Goal: Task Accomplishment & Management: Use online tool/utility

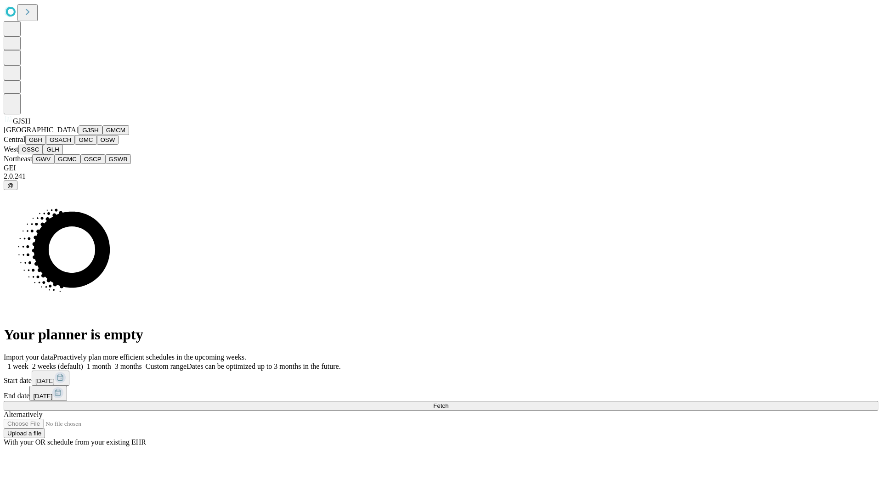
click at [79, 135] on button "GJSH" at bounding box center [91, 130] width 24 height 10
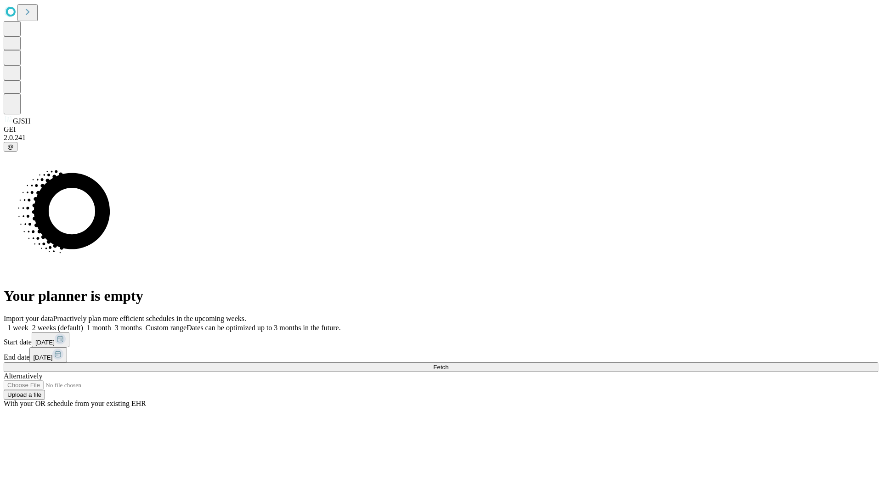
click at [28, 324] on label "1 week" at bounding box center [16, 328] width 25 height 8
click at [448, 364] on span "Fetch" at bounding box center [440, 367] width 15 height 7
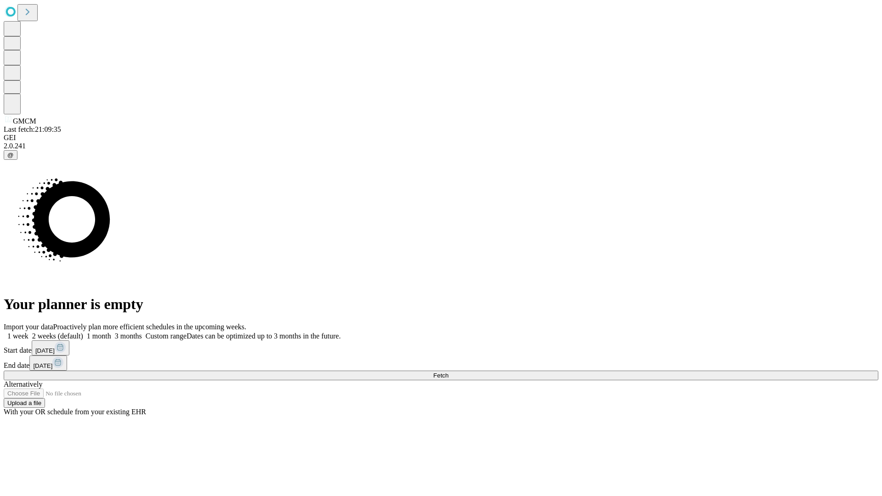
click at [448, 372] on span "Fetch" at bounding box center [440, 375] width 15 height 7
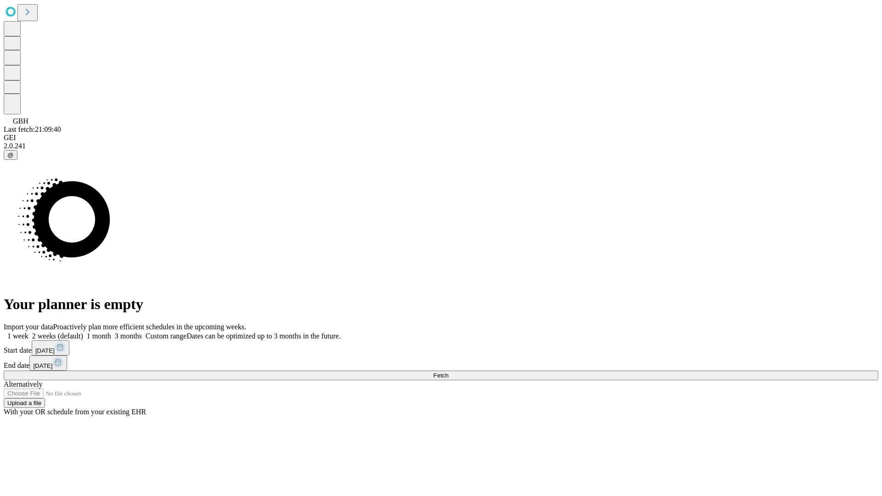
click at [28, 332] on label "1 week" at bounding box center [16, 336] width 25 height 8
click at [448, 372] on span "Fetch" at bounding box center [440, 375] width 15 height 7
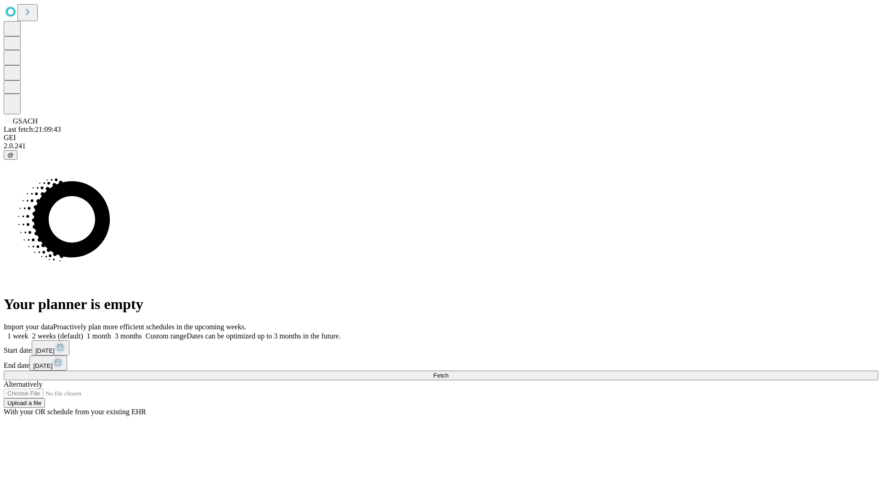
click at [28, 332] on label "1 week" at bounding box center [16, 336] width 25 height 8
click at [448, 372] on span "Fetch" at bounding box center [440, 375] width 15 height 7
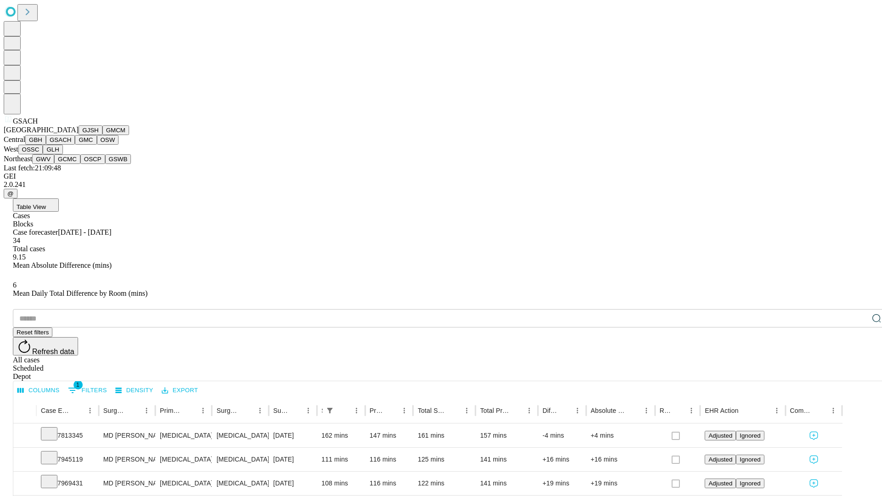
click at [75, 145] on button "GMC" at bounding box center [86, 140] width 22 height 10
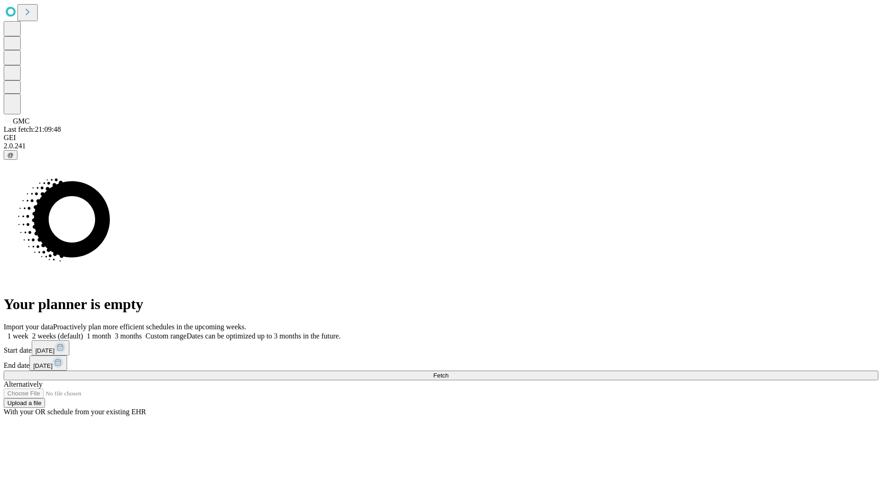
click at [28, 332] on label "1 week" at bounding box center [16, 336] width 25 height 8
click at [448, 372] on span "Fetch" at bounding box center [440, 375] width 15 height 7
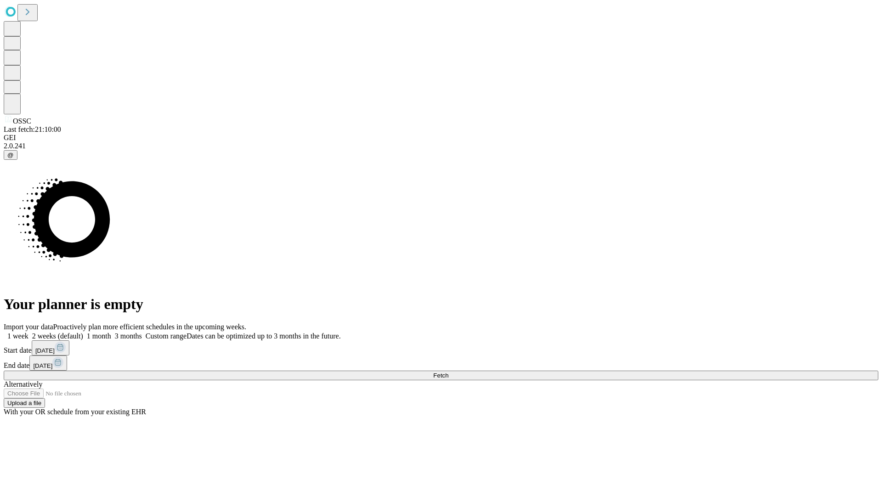
click at [28, 332] on label "1 week" at bounding box center [16, 336] width 25 height 8
click at [448, 372] on span "Fetch" at bounding box center [440, 375] width 15 height 7
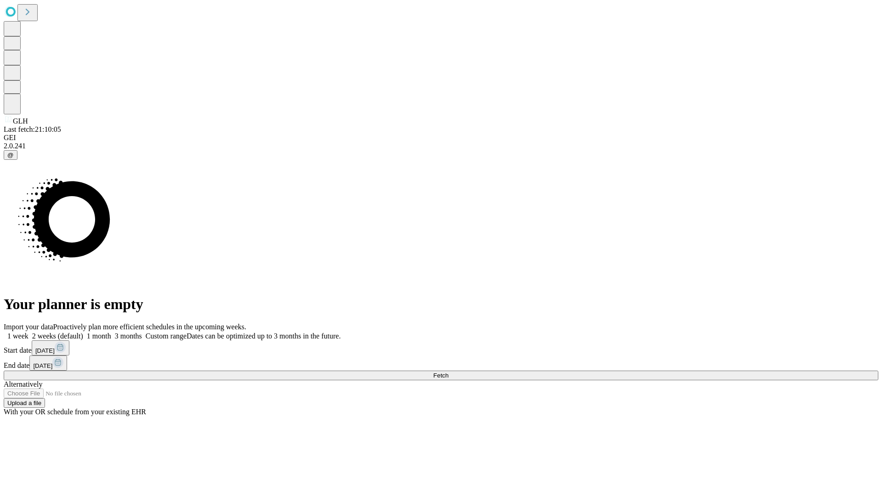
click at [28, 332] on label "1 week" at bounding box center [16, 336] width 25 height 8
click at [448, 372] on span "Fetch" at bounding box center [440, 375] width 15 height 7
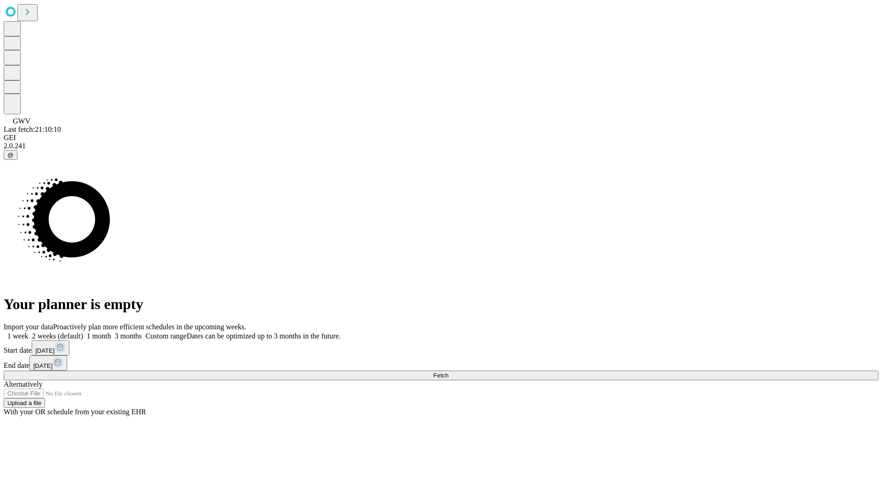
click at [28, 332] on label "1 week" at bounding box center [16, 336] width 25 height 8
click at [448, 372] on span "Fetch" at bounding box center [440, 375] width 15 height 7
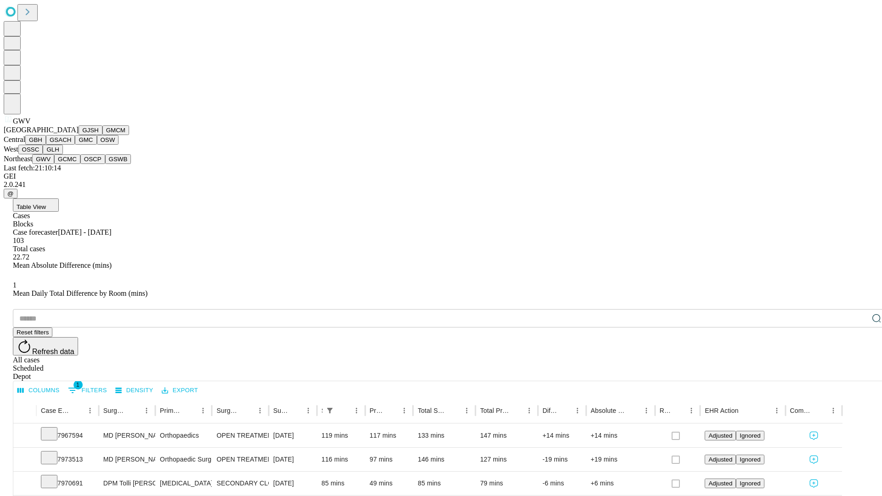
click at [71, 164] on button "GCMC" at bounding box center [67, 159] width 26 height 10
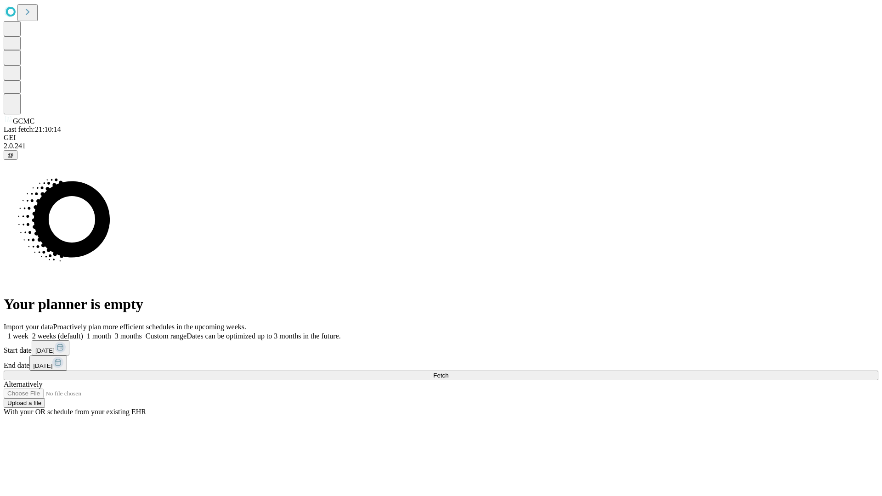
click at [28, 332] on label "1 week" at bounding box center [16, 336] width 25 height 8
click at [448, 372] on span "Fetch" at bounding box center [440, 375] width 15 height 7
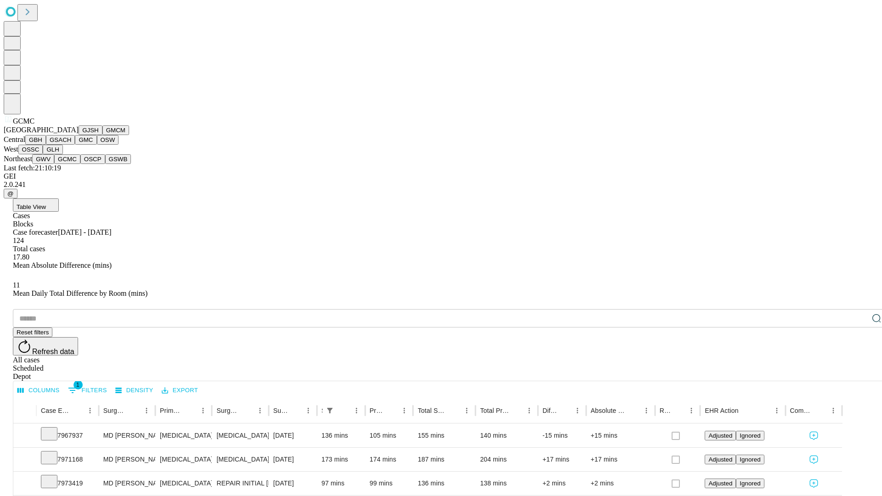
click at [80, 164] on button "OSCP" at bounding box center [92, 159] width 25 height 10
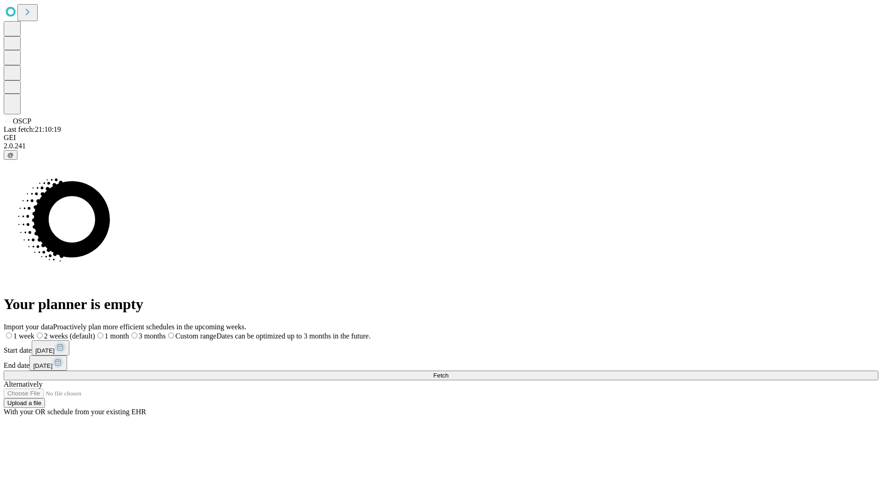
click at [34, 332] on label "1 week" at bounding box center [19, 336] width 31 height 8
click at [448, 372] on span "Fetch" at bounding box center [440, 375] width 15 height 7
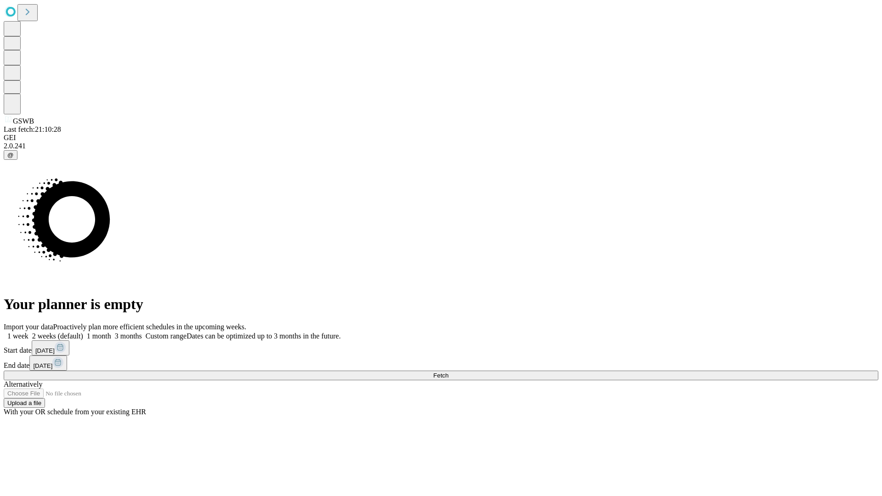
click at [28, 332] on label "1 week" at bounding box center [16, 336] width 25 height 8
click at [448, 372] on span "Fetch" at bounding box center [440, 375] width 15 height 7
